Goal: Information Seeking & Learning: Learn about a topic

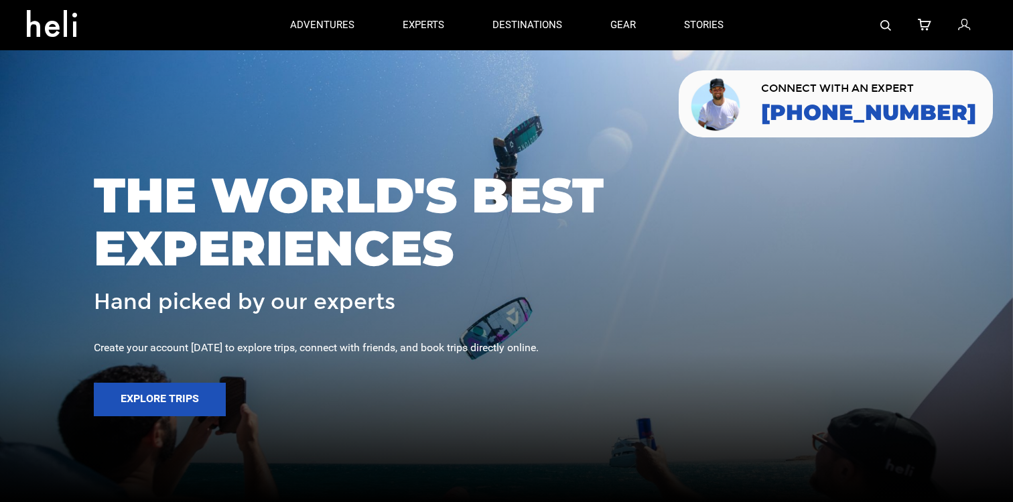
click at [885, 26] on img at bounding box center [886, 25] width 11 height 11
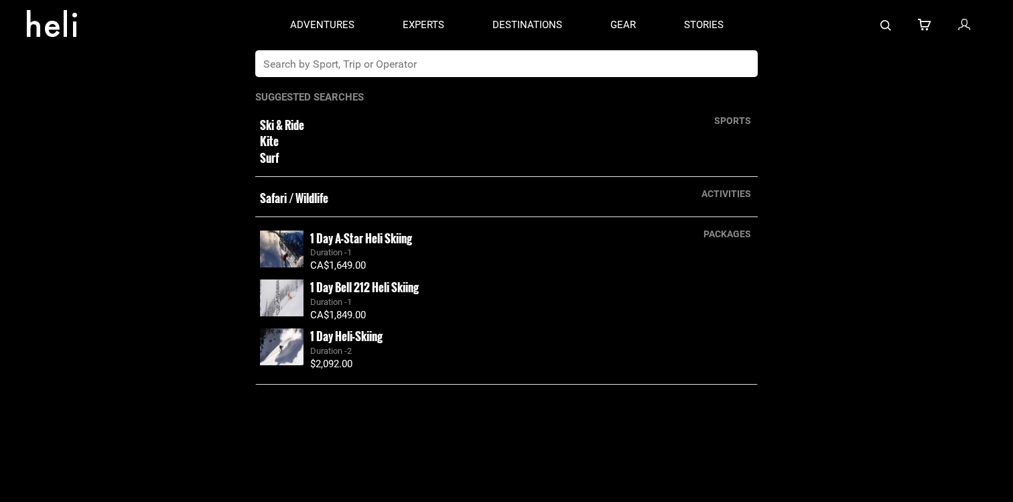
click at [568, 70] on input "text" at bounding box center [492, 63] width 475 height 27
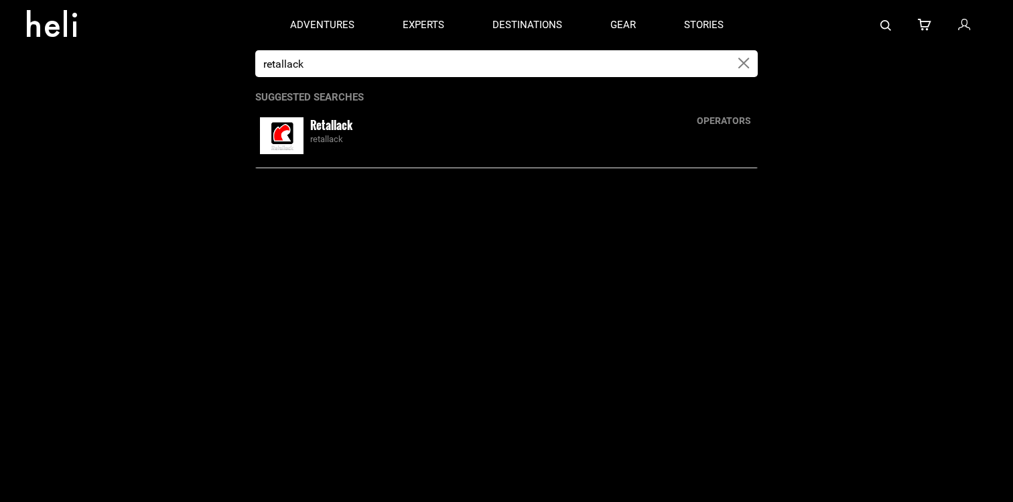
type input "retallack"
click at [451, 137] on div "retallack" at bounding box center [531, 139] width 443 height 13
click at [330, 139] on div "retallack" at bounding box center [531, 139] width 443 height 13
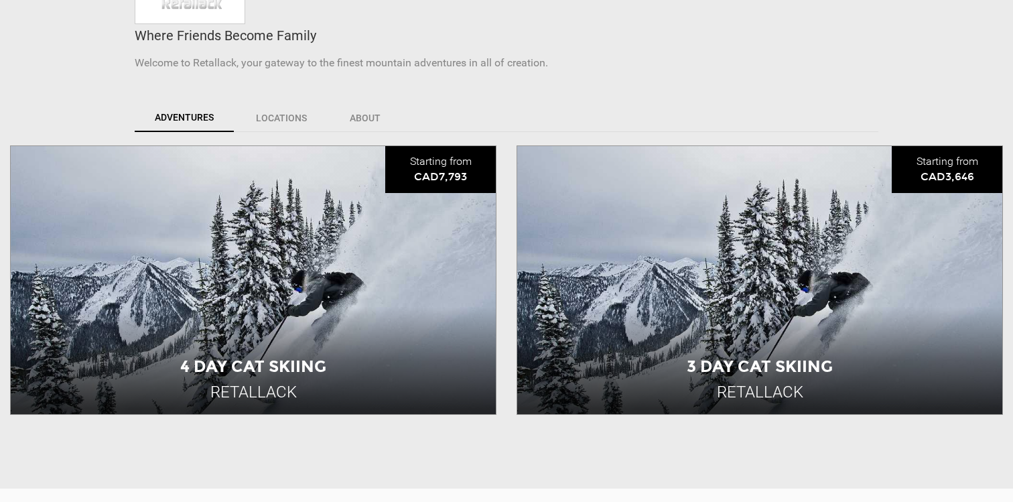
scroll to position [381, 0]
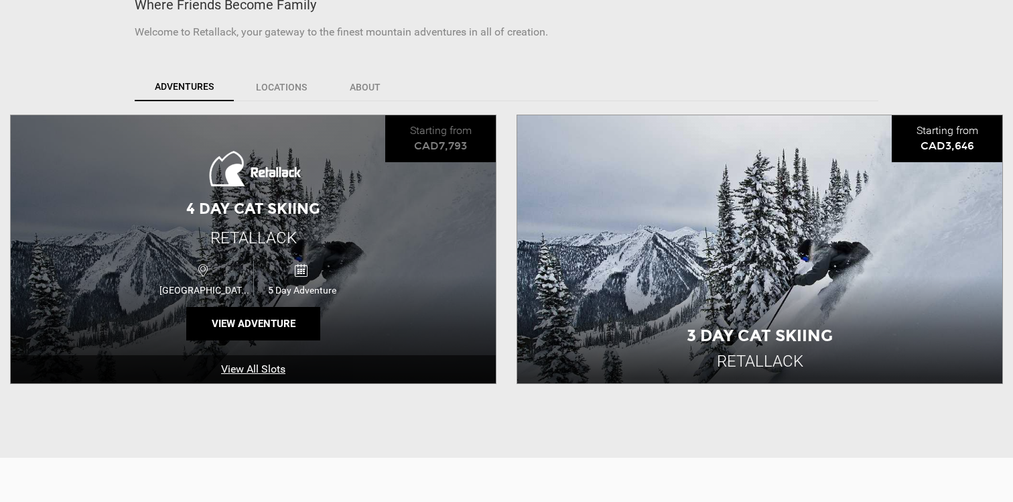
click at [385, 269] on div "Canada 5 Day Adventure" at bounding box center [253, 278] width 291 height 44
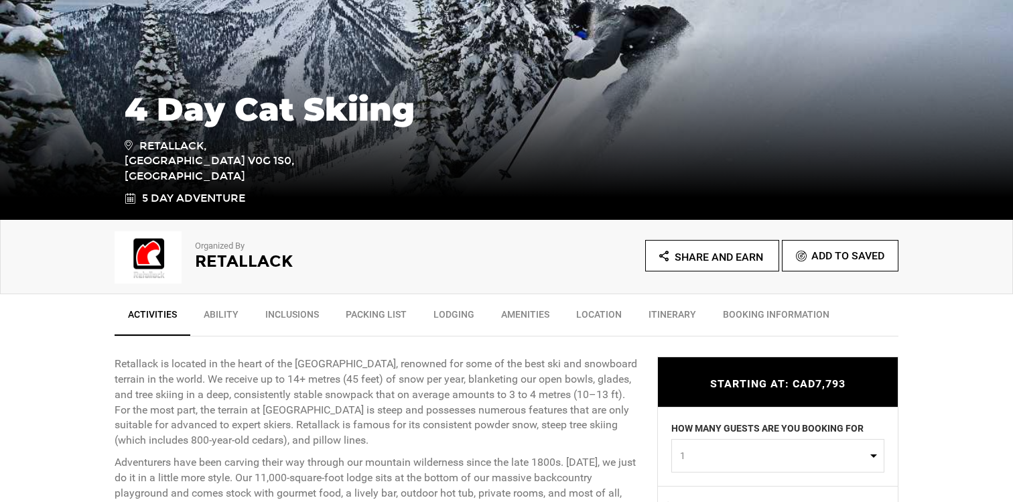
scroll to position [373, 0]
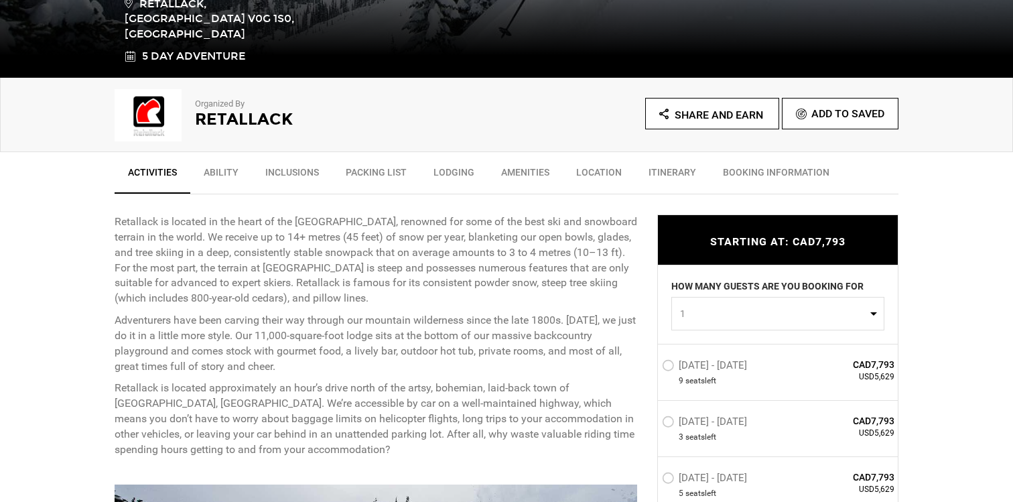
click at [147, 111] on img at bounding box center [148, 115] width 67 height 54
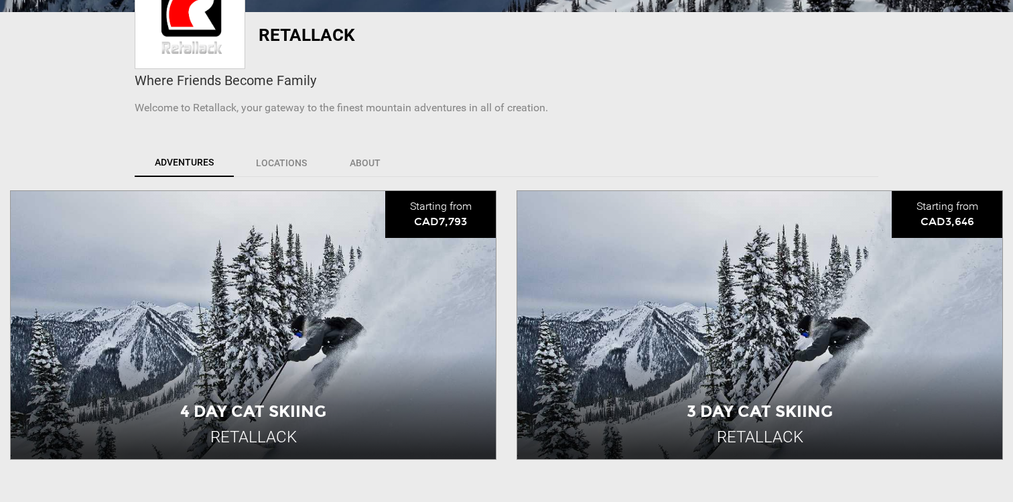
scroll to position [333, 0]
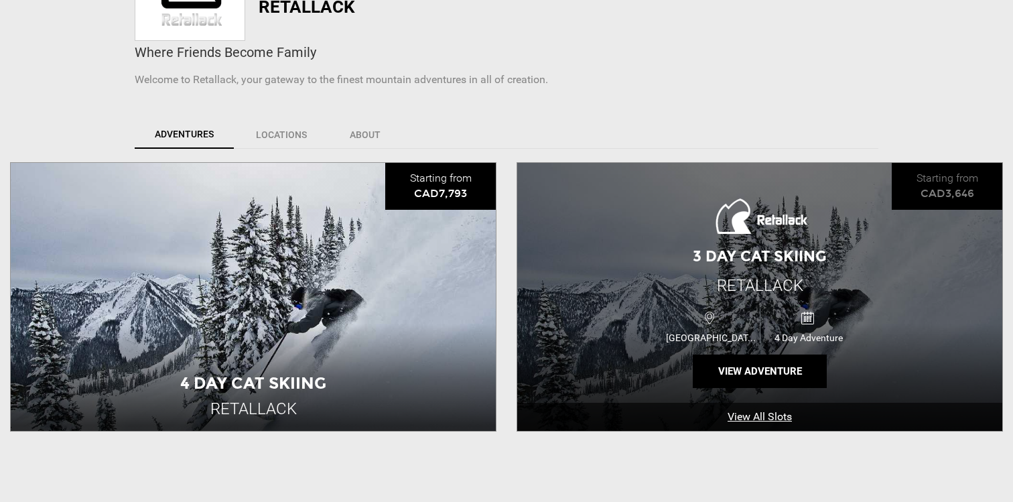
click at [711, 279] on div "3 Day Cat Skiing Retallack Canada 4 Day Adventure View Adventure" at bounding box center [759, 297] width 485 height 268
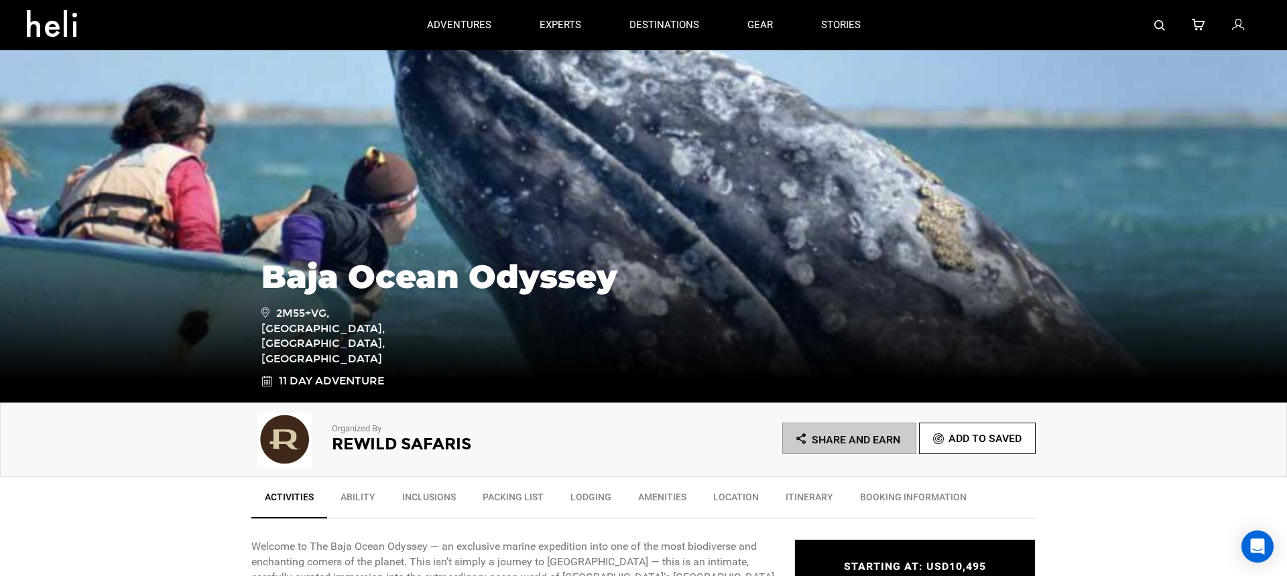
scroll to position [50, 0]
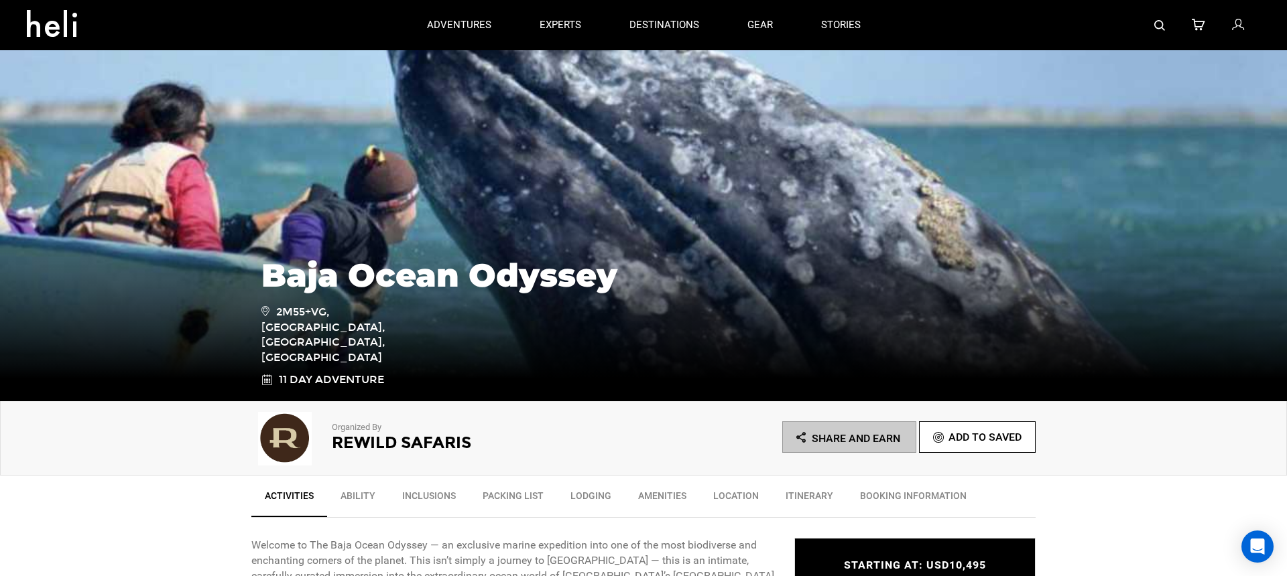
click at [312, 447] on img at bounding box center [284, 439] width 67 height 54
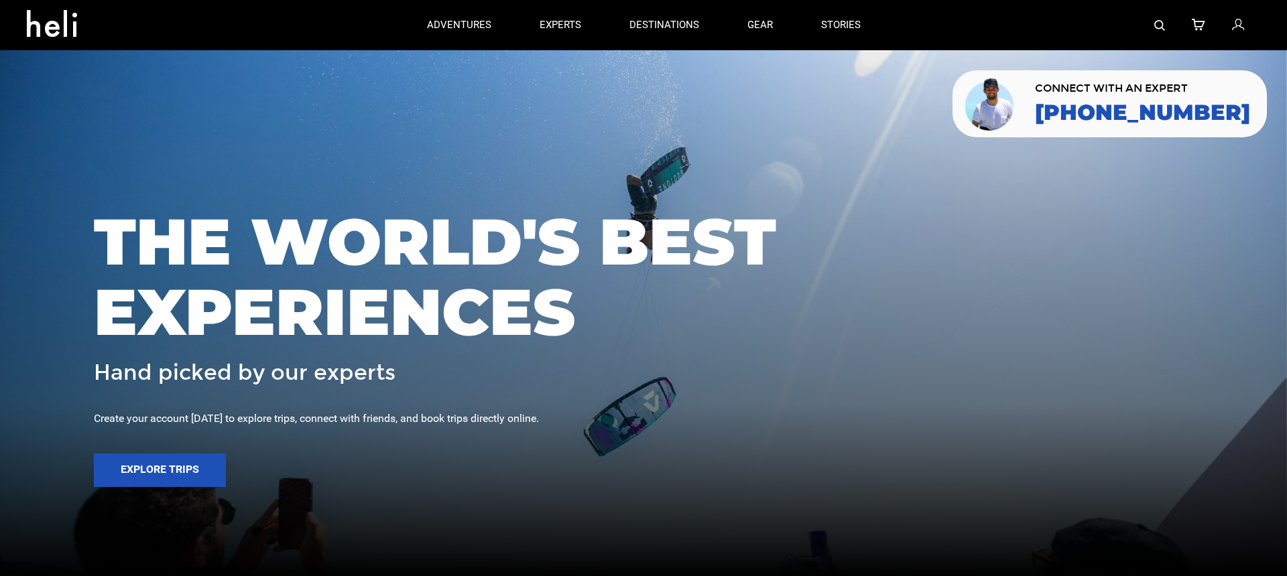
click at [1162, 22] on img at bounding box center [1159, 25] width 11 height 11
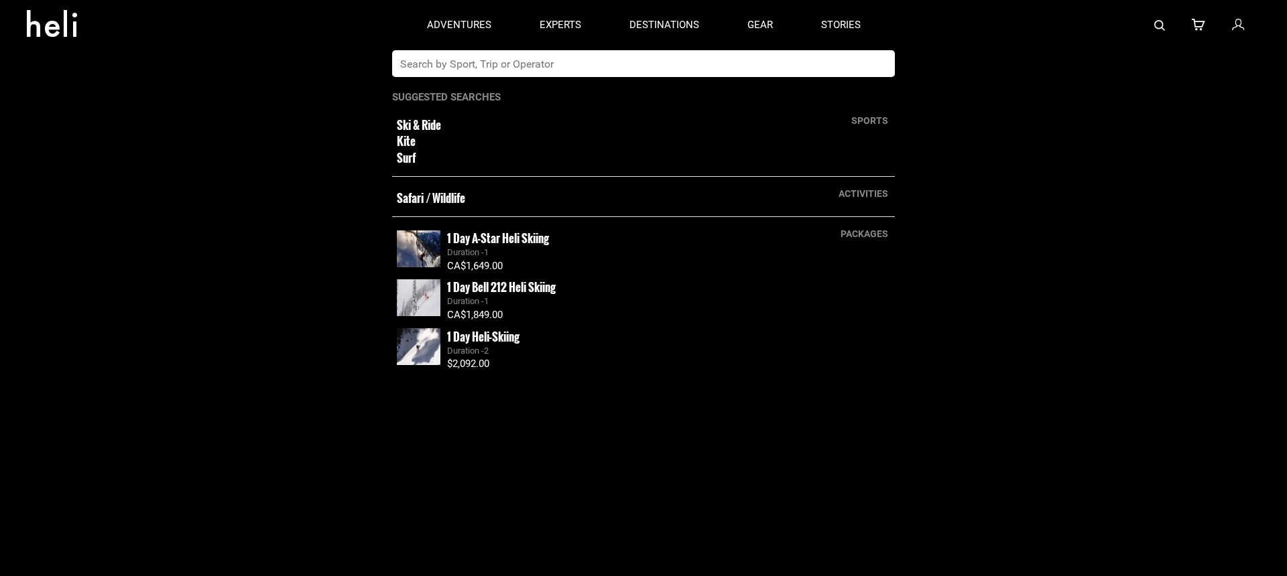
click at [656, 73] on input "text" at bounding box center [629, 63] width 475 height 27
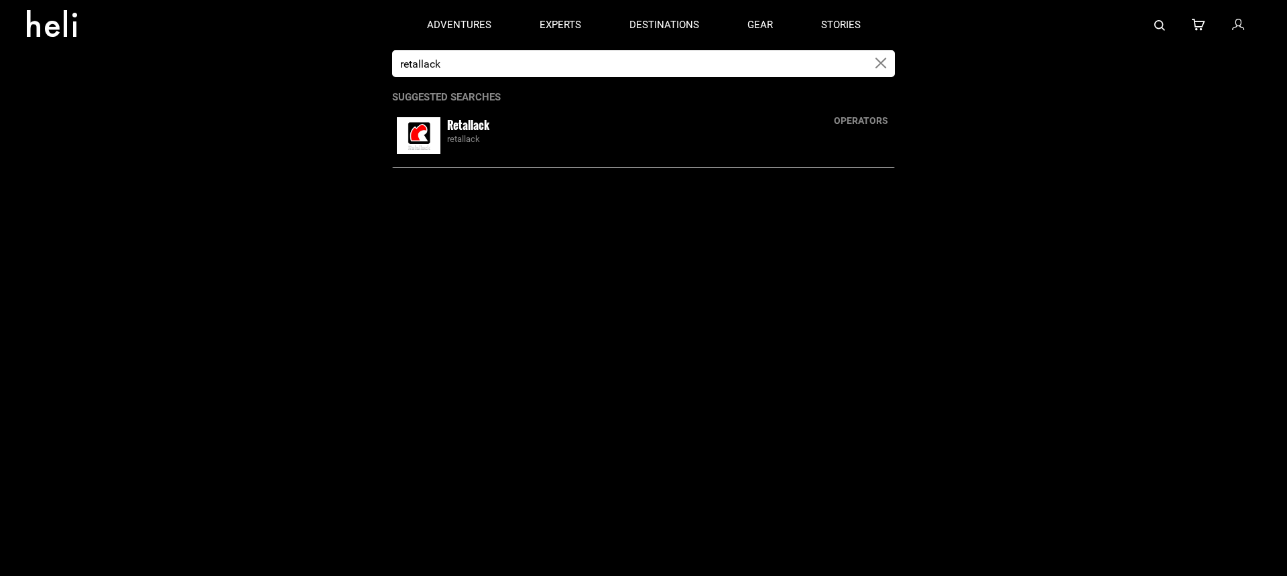
type input "retallack"
click at [493, 136] on div "retallack" at bounding box center [668, 139] width 443 height 13
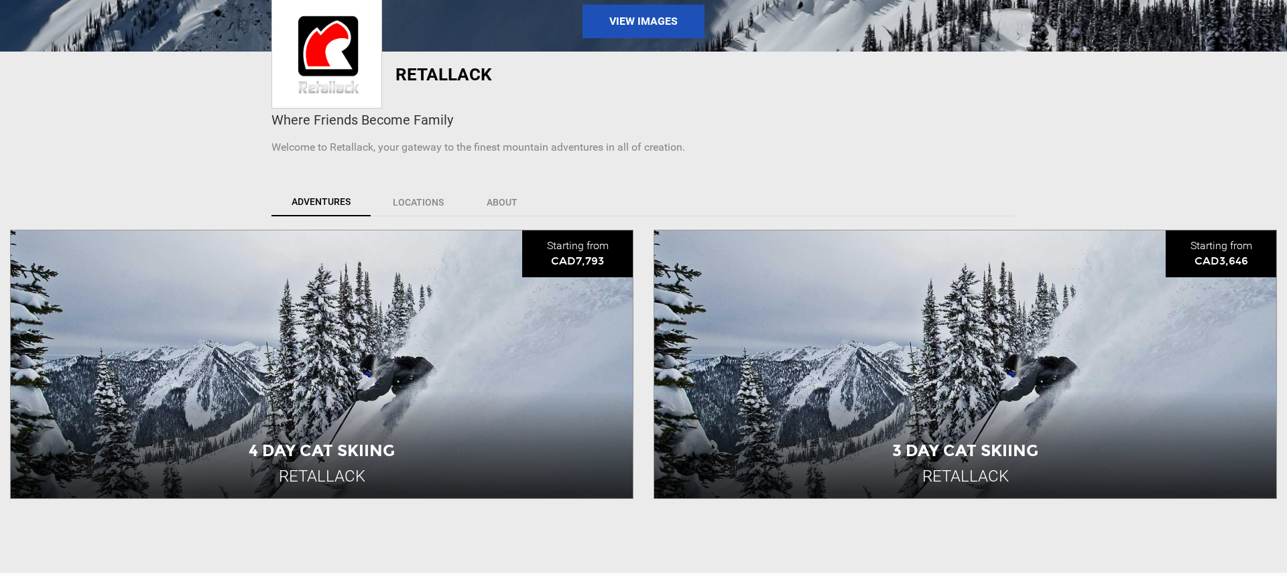
scroll to position [268, 0]
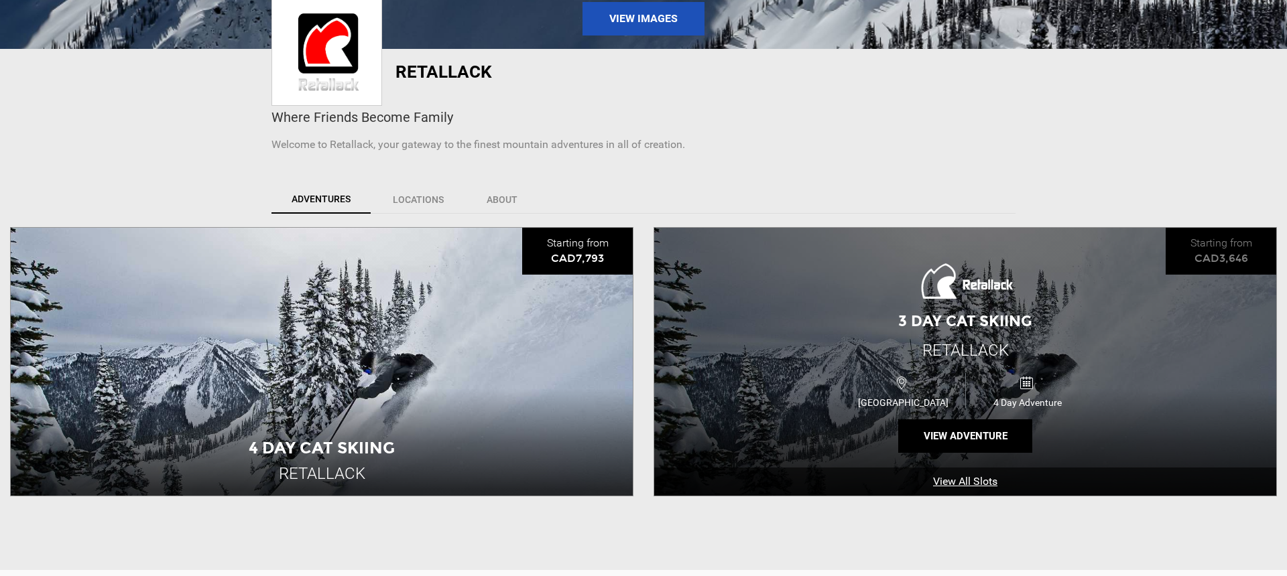
click at [772, 316] on div "3 Day Cat Skiing Retallack Canada 4 Day Adventure View Adventure" at bounding box center [965, 362] width 622 height 268
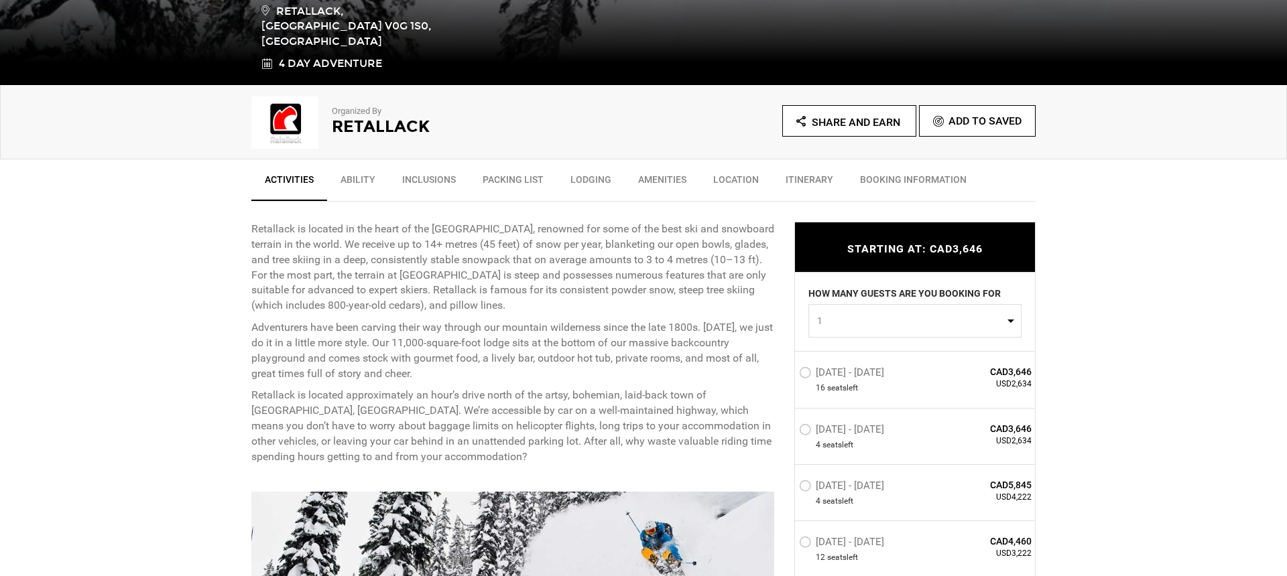
scroll to position [367, 0]
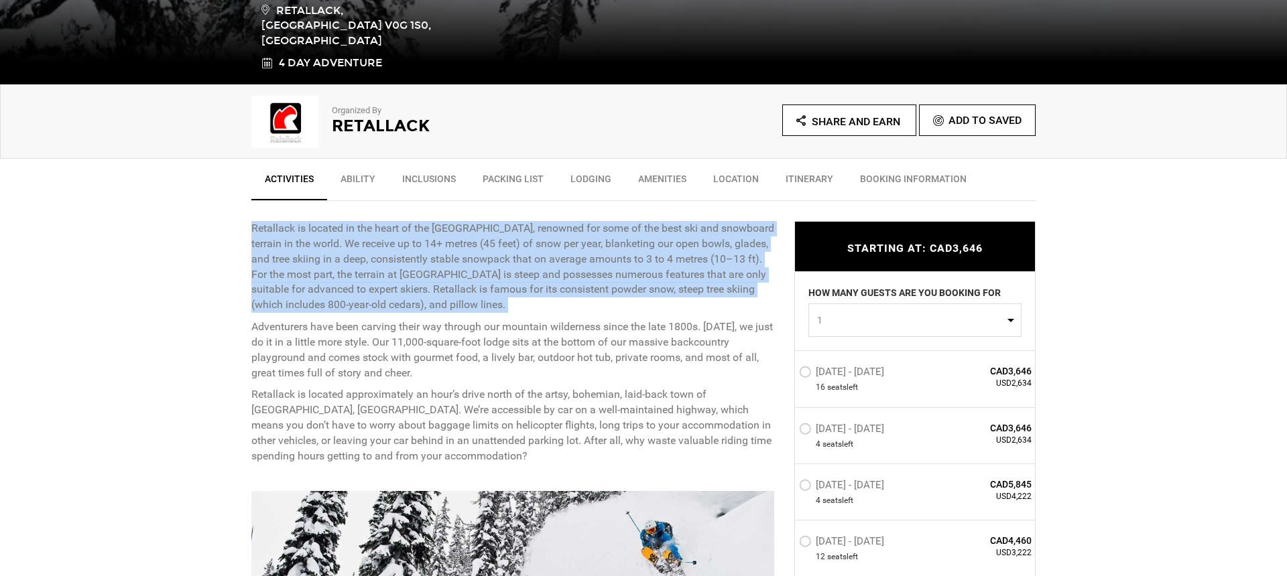
drag, startPoint x: 253, startPoint y: 229, endPoint x: 489, endPoint y: 314, distance: 250.8
click at [489, 314] on div "Retallack is located in the heart of the Selkirk Mountains, renowned for some o…" at bounding box center [512, 342] width 523 height 243
copy div "Retallack is located in the heart of the Selkirk Mountains, renowned for some o…"
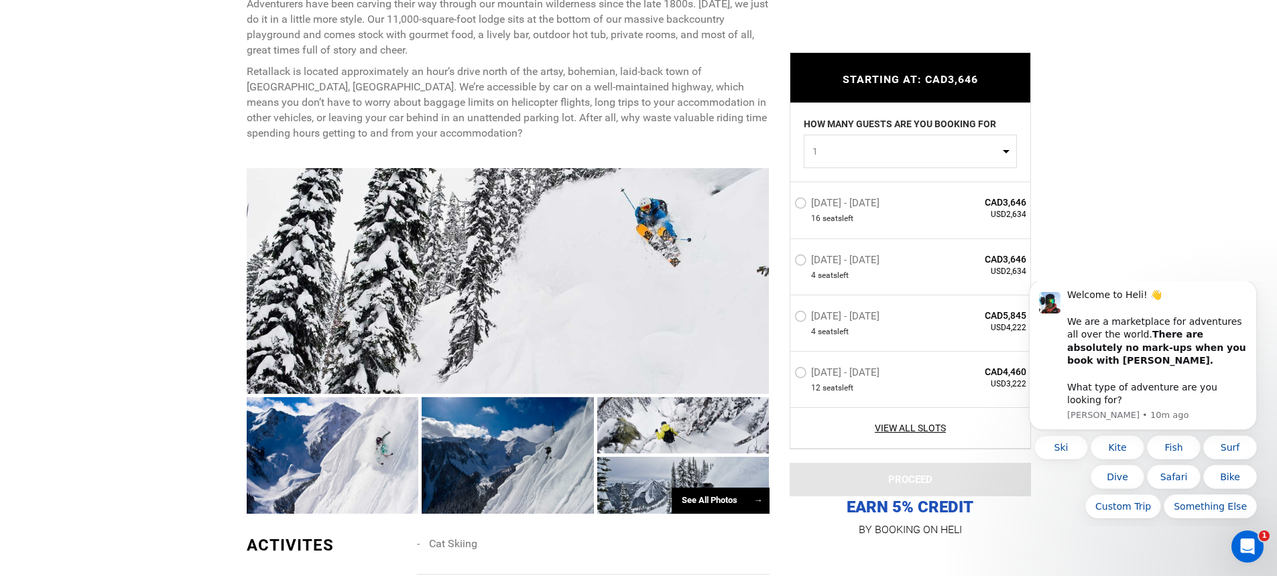
scroll to position [759, 0]
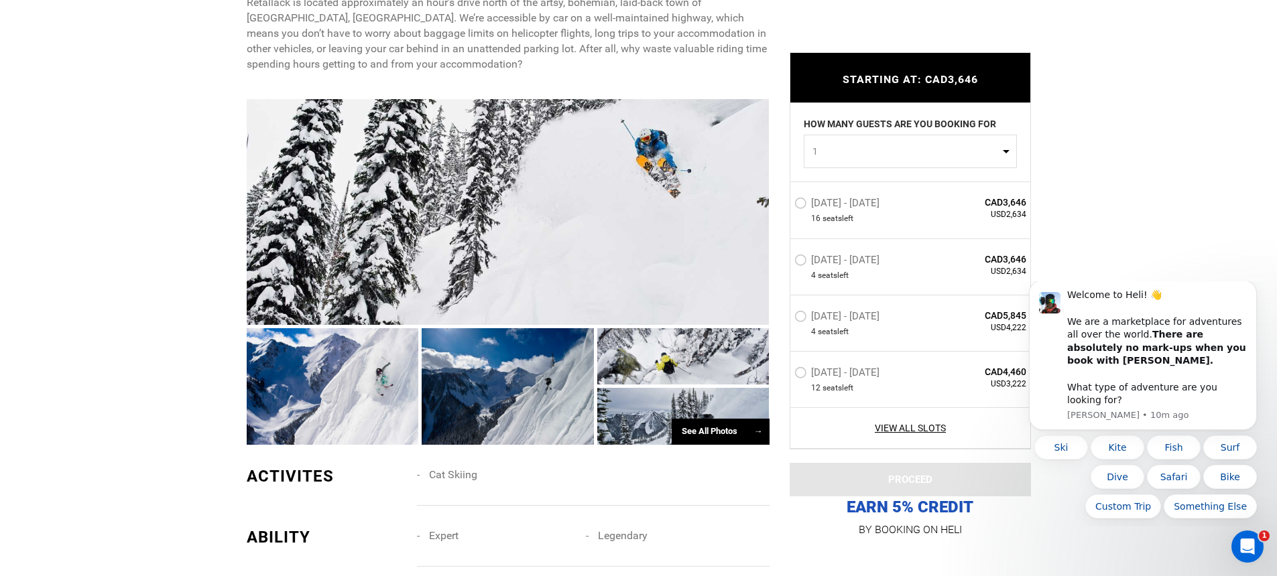
click at [383, 250] on div at bounding box center [508, 212] width 523 height 226
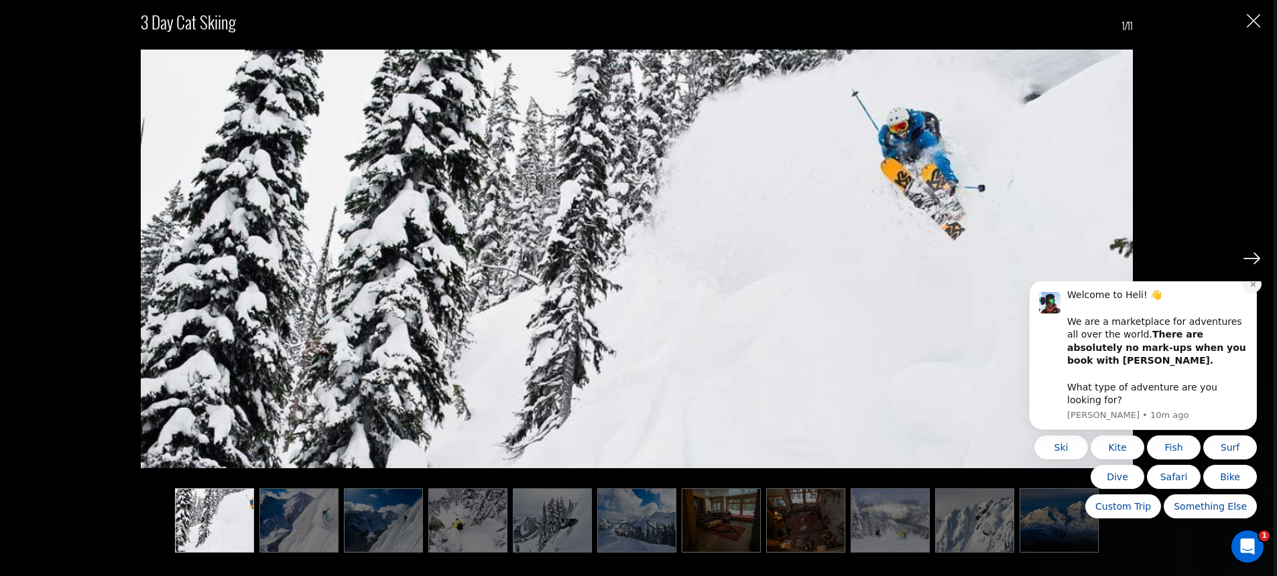
click at [1249, 288] on icon "Dismiss notification" at bounding box center [1252, 284] width 7 height 7
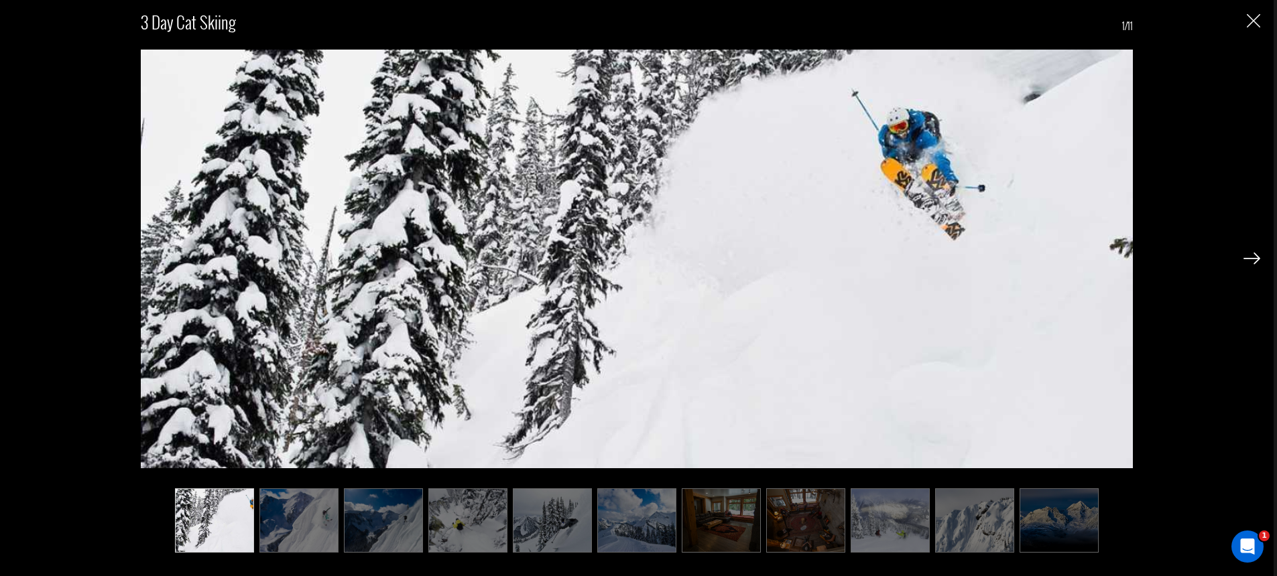
click at [1254, 257] on img at bounding box center [1251, 259] width 17 height 12
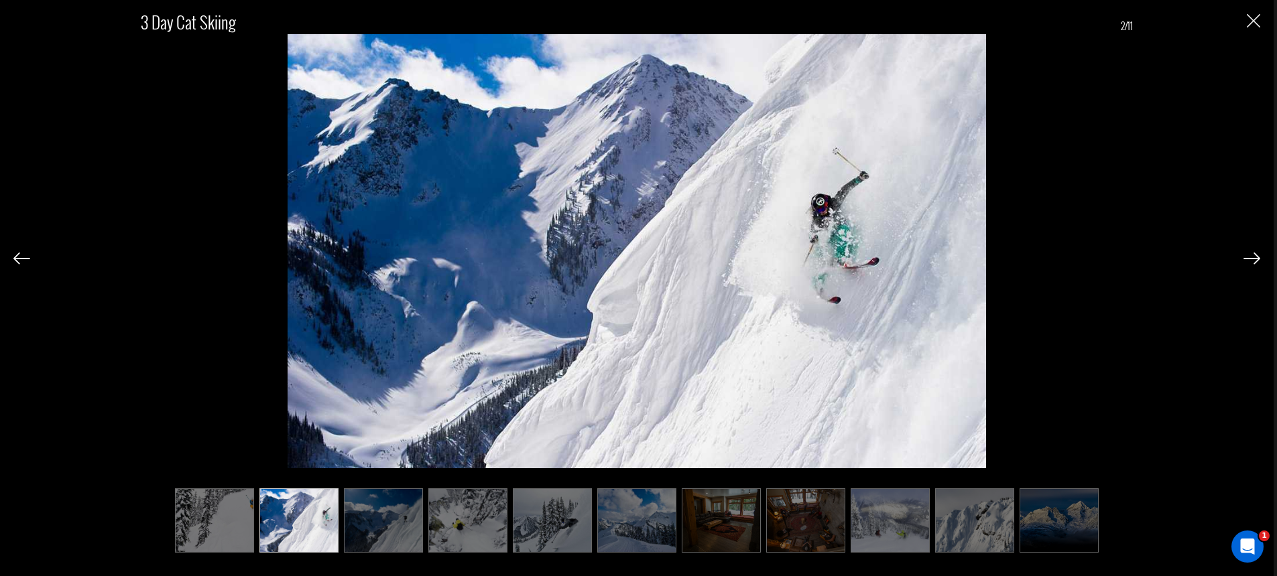
click at [1254, 257] on img at bounding box center [1251, 259] width 17 height 12
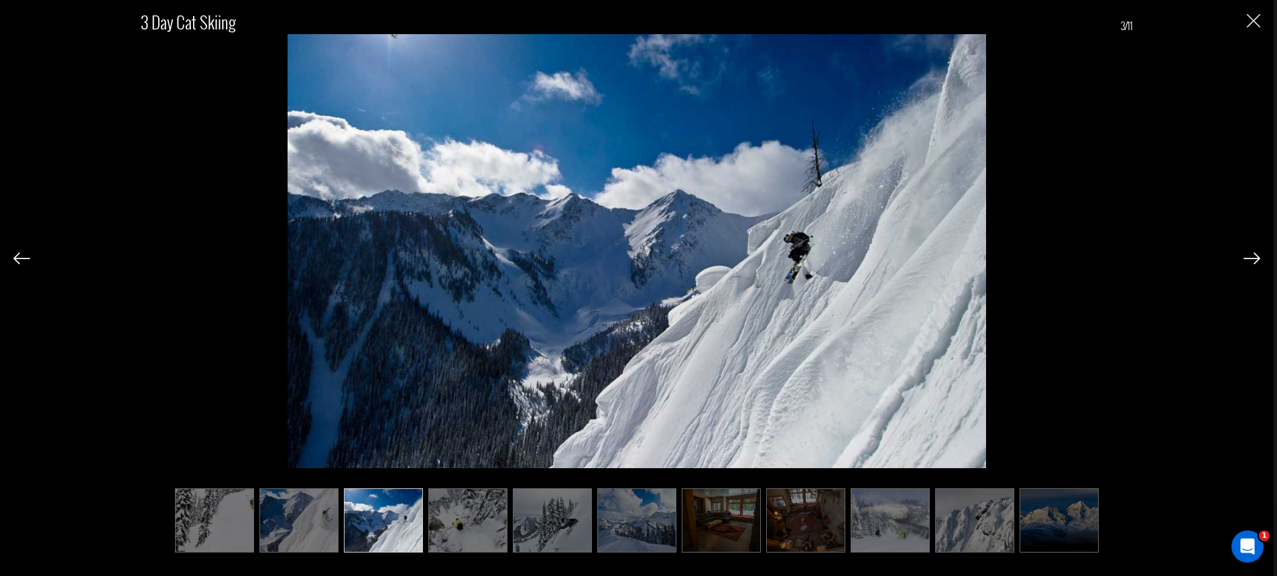
click at [1254, 257] on img at bounding box center [1251, 259] width 17 height 12
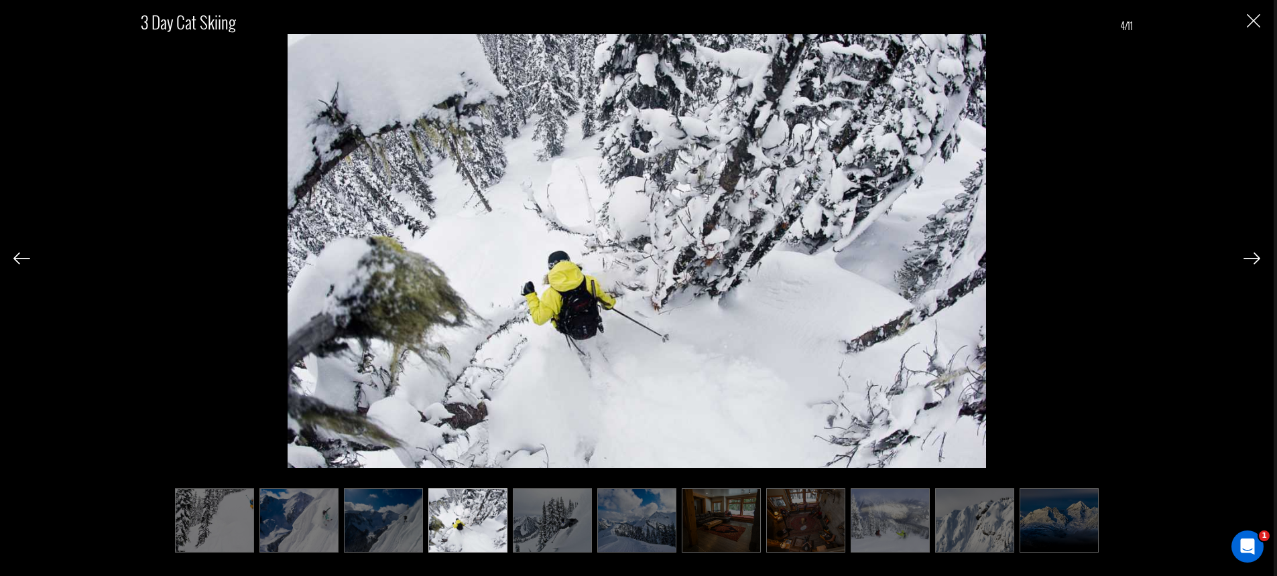
click at [1254, 257] on img at bounding box center [1251, 259] width 17 height 12
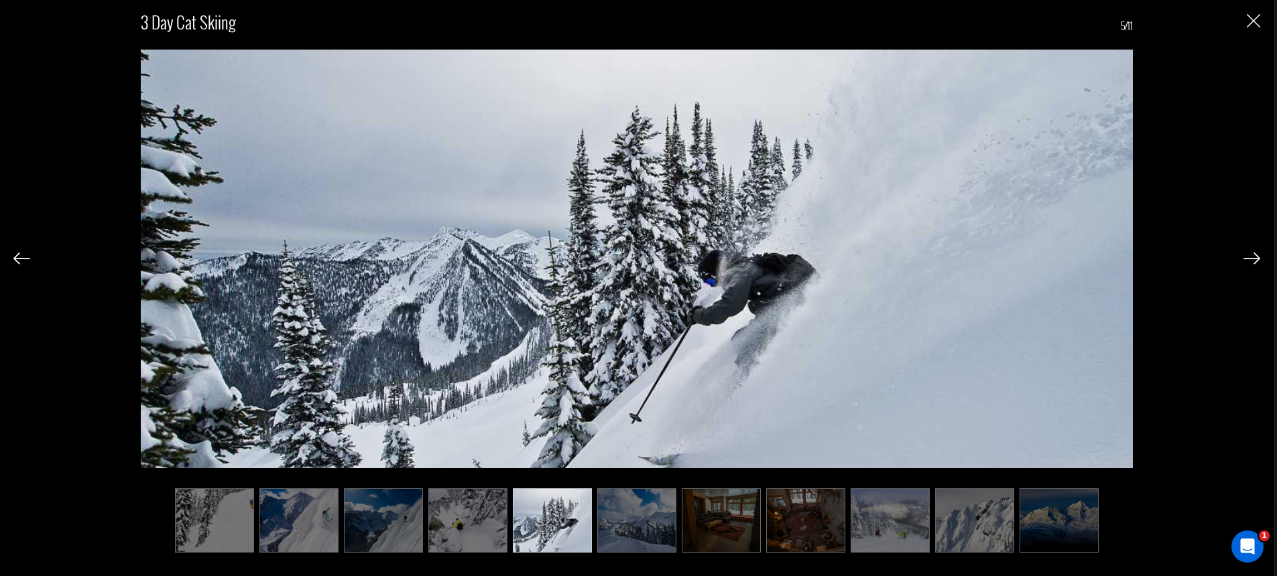
click at [1254, 257] on img at bounding box center [1251, 259] width 17 height 12
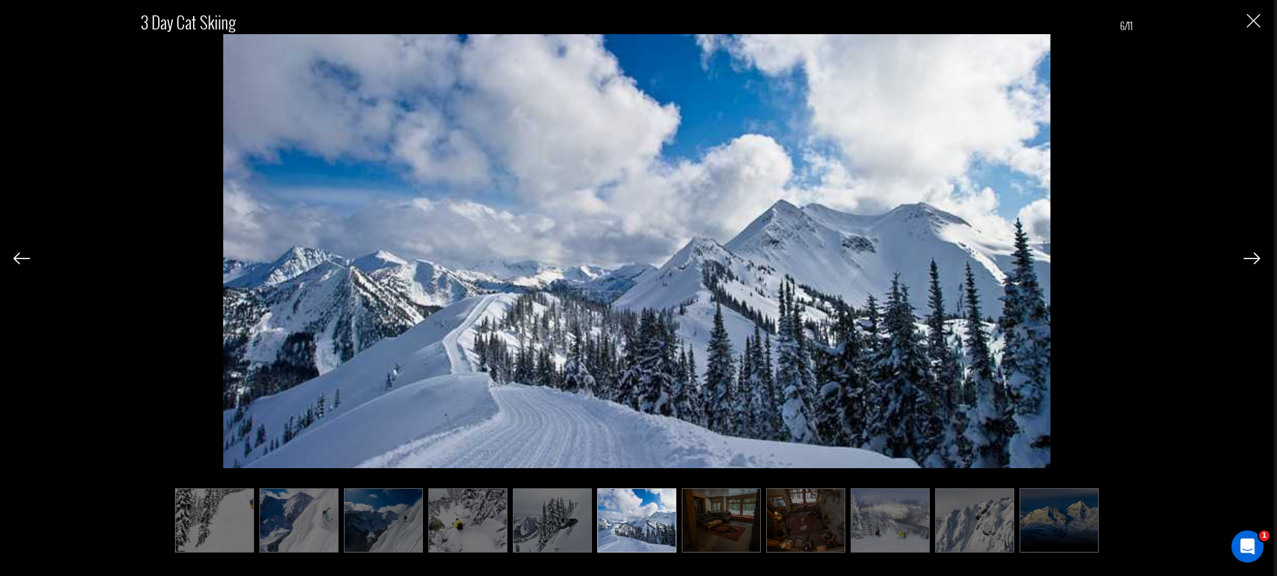
click at [1254, 257] on img at bounding box center [1251, 259] width 17 height 12
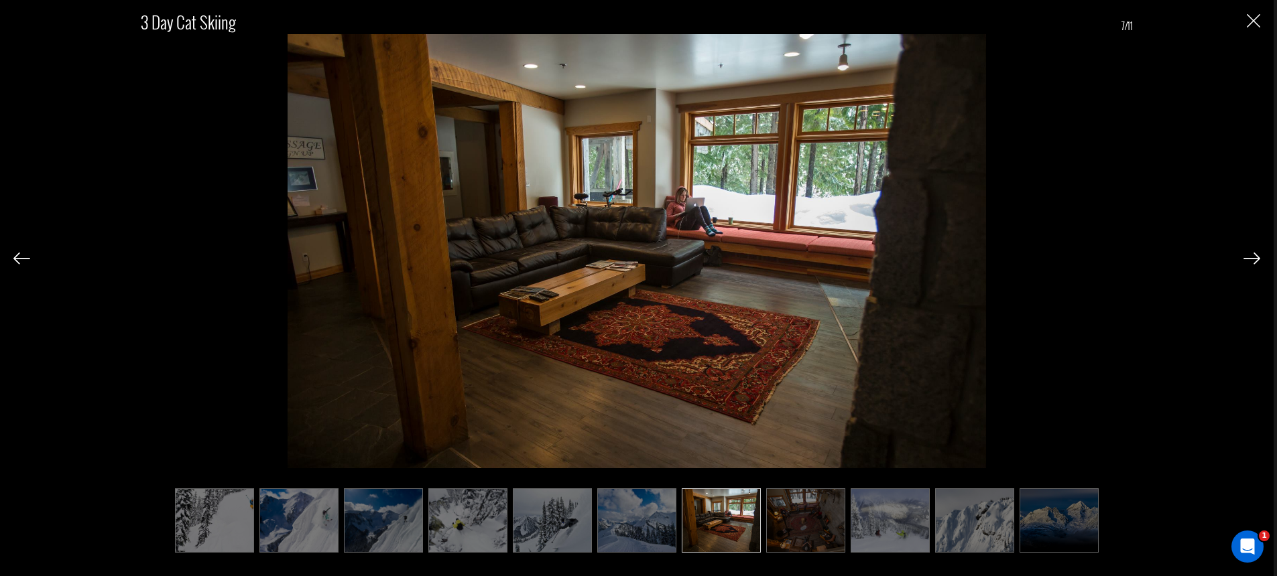
click at [1254, 257] on img at bounding box center [1251, 259] width 17 height 12
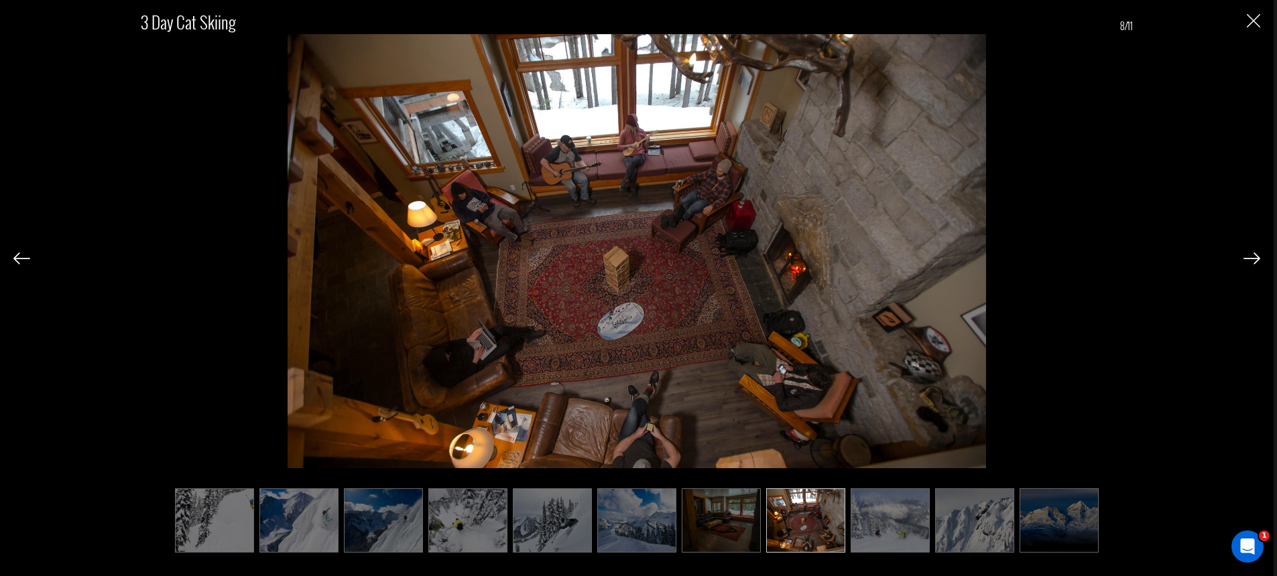
click at [1254, 257] on img at bounding box center [1251, 259] width 17 height 12
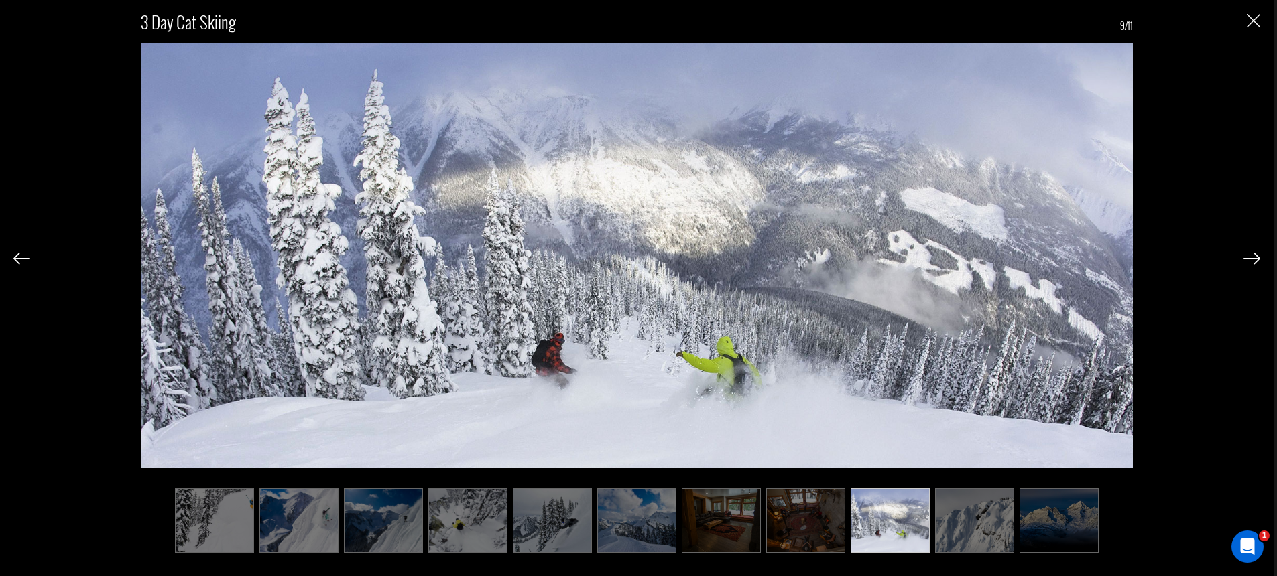
click at [1254, 257] on img at bounding box center [1251, 259] width 17 height 12
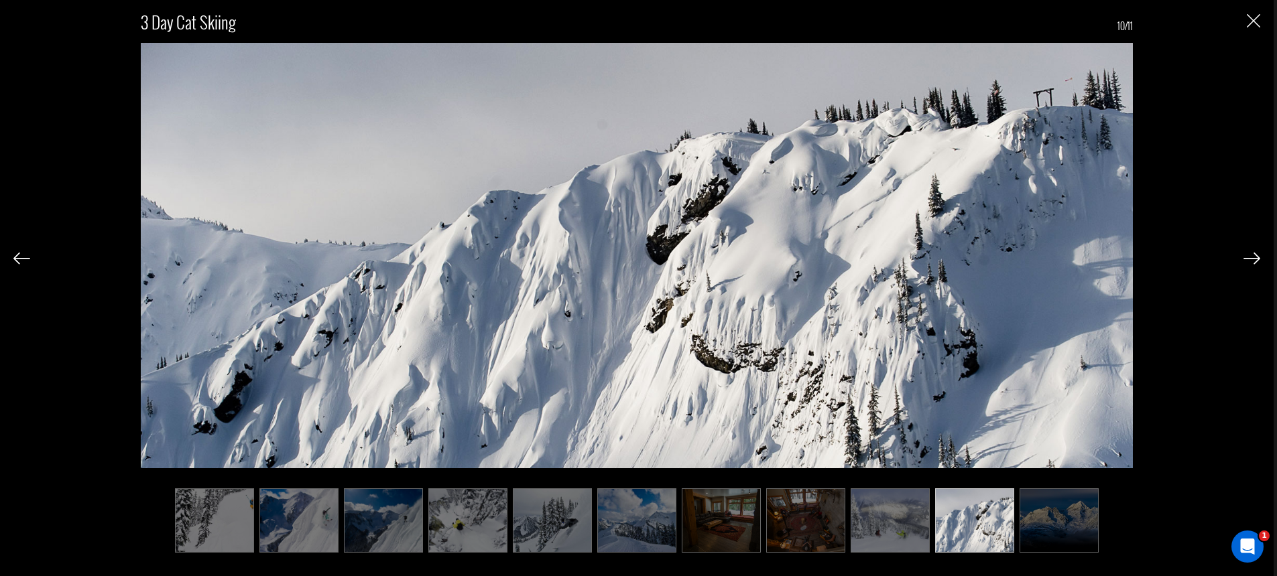
click at [1254, 257] on img at bounding box center [1251, 259] width 17 height 12
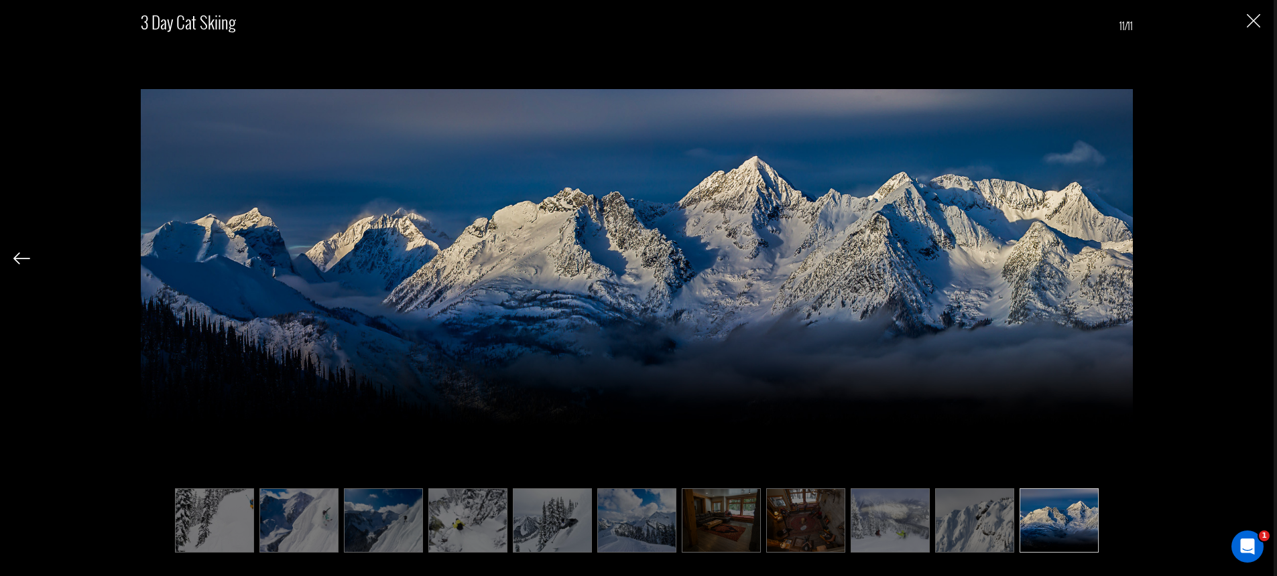
click at [1254, 257] on div "3 Day Cat Skiing 11/11" at bounding box center [636, 274] width 1247 height 548
